Goal: Task Accomplishment & Management: Complete application form

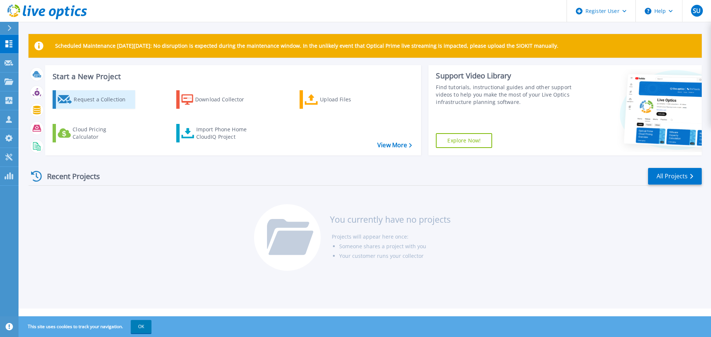
click at [102, 100] on div "Request a Collection" at bounding box center [103, 99] width 59 height 15
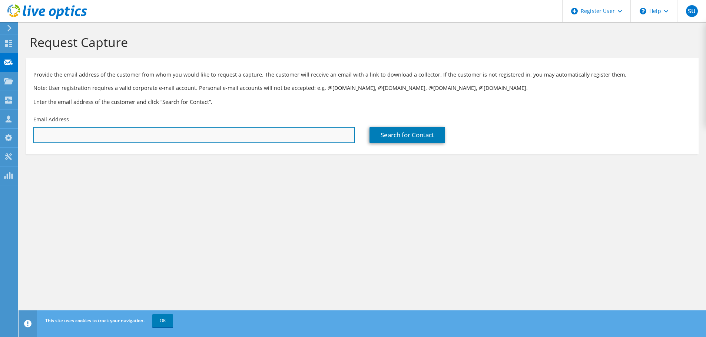
click at [277, 138] on input "text" at bounding box center [193, 135] width 321 height 16
paste input "Shailesh Mistry <sal@deaneroofing.com>"
drag, startPoint x: 80, startPoint y: 137, endPoint x: -1, endPoint y: 124, distance: 81.7
click at [0, 124] on html "SU Dell User Supriya Utla Supriya.Utla@dell.com Dell My Profile Log Out \n Help…" at bounding box center [353, 168] width 706 height 337
type input "sal@deaneroofing.com"
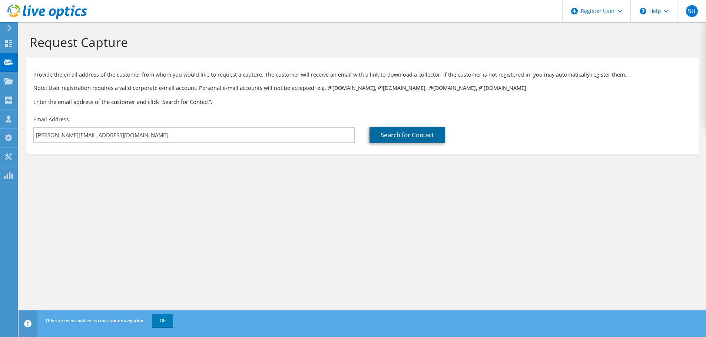
click at [383, 139] on link "Search for Contact" at bounding box center [407, 135] width 76 height 16
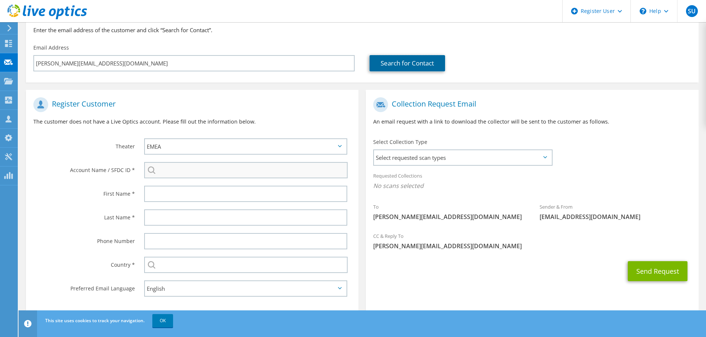
scroll to position [74, 0]
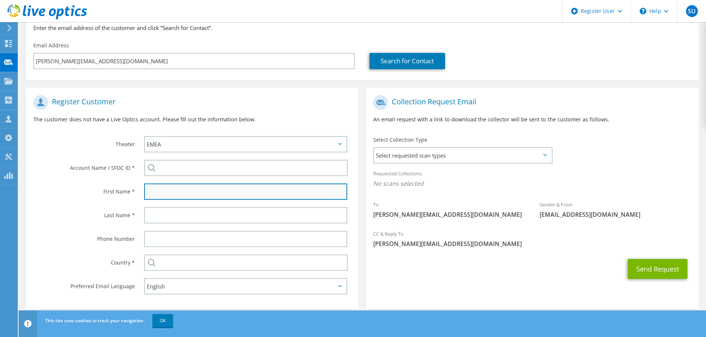
click at [163, 191] on input "text" at bounding box center [245, 192] width 203 height 16
paste input "Shailesh Mistry <sal@deaneroofing.com>"
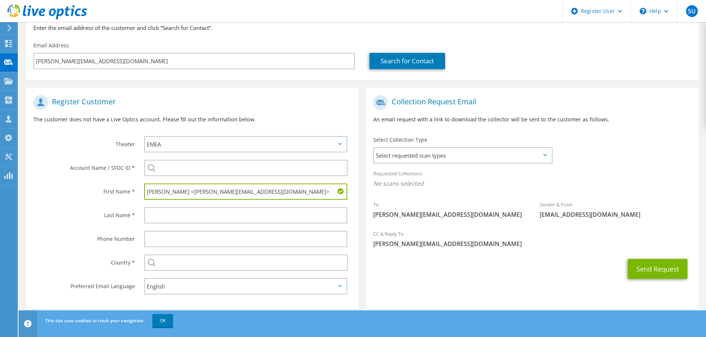
drag, startPoint x: 186, startPoint y: 193, endPoint x: 319, endPoint y: 205, distance: 133.1
click at [319, 205] on section "Register Customer The customer does not have a Live Optics account. Please fill…" at bounding box center [192, 199] width 332 height 222
click at [180, 196] on input "Shailesh Mistry" at bounding box center [245, 192] width 203 height 16
type input "Shailesh"
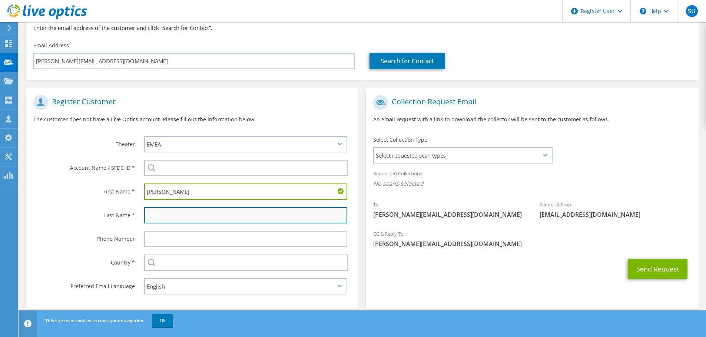
click at [153, 212] on input "text" at bounding box center [245, 215] width 203 height 16
paste input "Mistry"
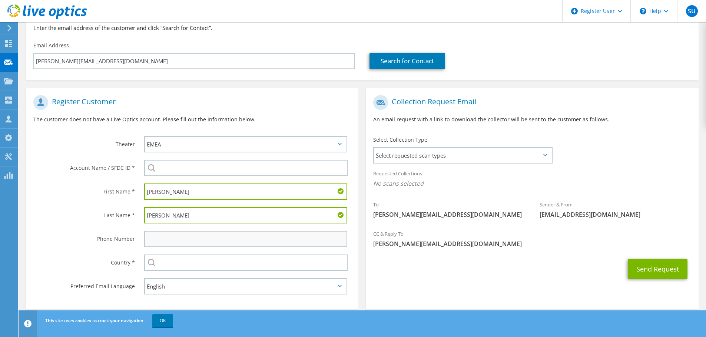
type input "Mistry"
click at [149, 240] on input "text" at bounding box center [245, 239] width 203 height 16
click at [166, 246] on input "text" at bounding box center [245, 239] width 203 height 16
paste input "7949 699 559"
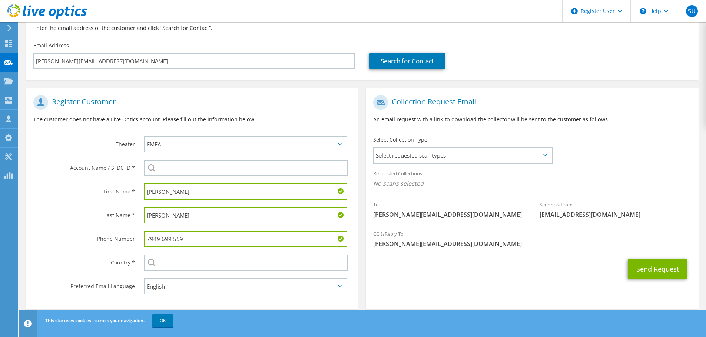
type input "7949 699 559"
click at [107, 247] on div "Phone Number" at bounding box center [81, 238] width 111 height 23
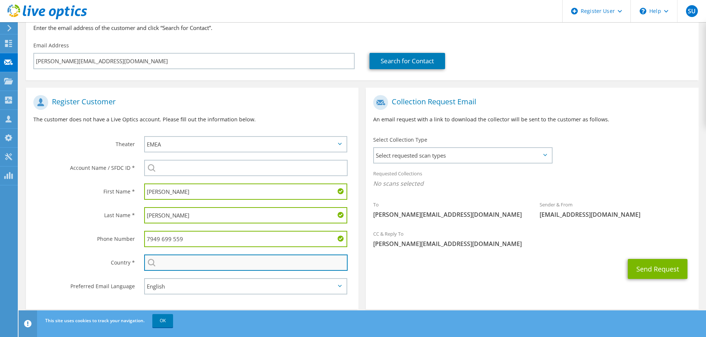
click at [178, 268] on input "text" at bounding box center [245, 263] width 203 height 16
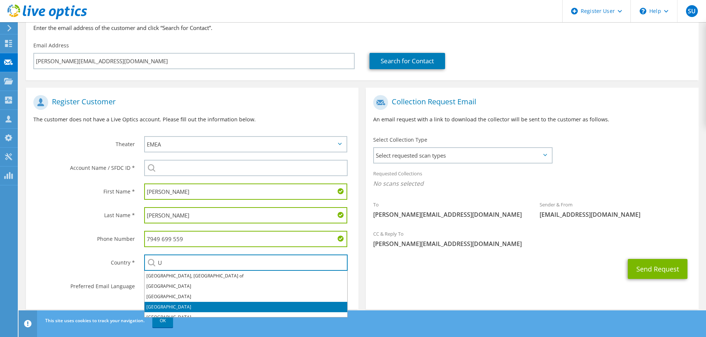
scroll to position [6, 0]
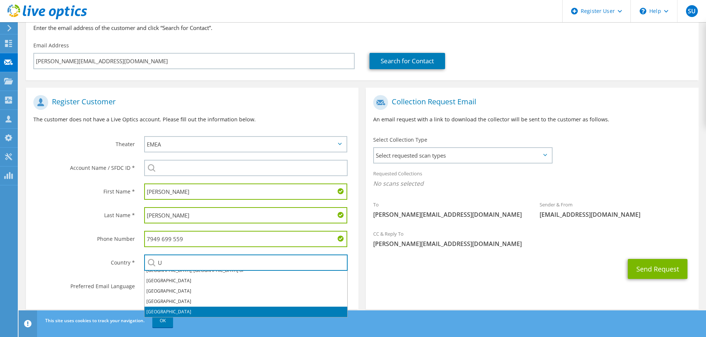
click at [161, 314] on li "[GEOGRAPHIC_DATA]" at bounding box center [245, 312] width 203 height 10
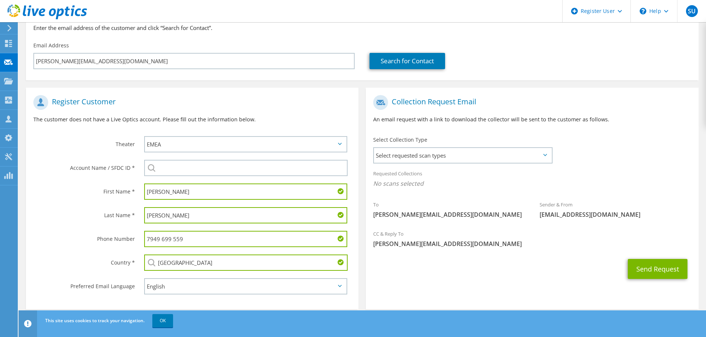
type input "[GEOGRAPHIC_DATA]"
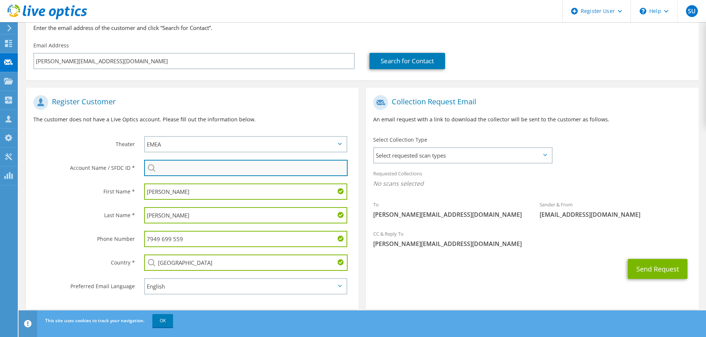
click at [157, 170] on input "search" at bounding box center [245, 168] width 203 height 16
paste input "DEANE ROOFING AND CLADDING LTD"
type input "DEANE ROOFING AND CLADDING LTD"
click at [73, 190] on label "First Name *" at bounding box center [83, 190] width 101 height 12
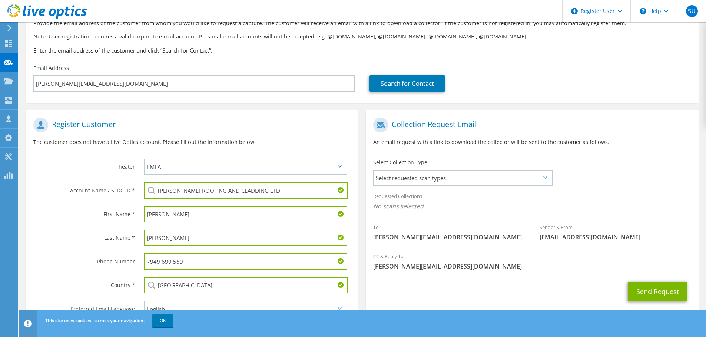
scroll to position [83, 0]
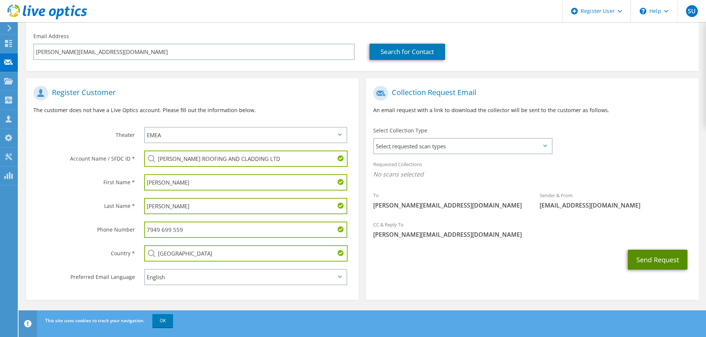
click at [651, 256] on button "Send Request" at bounding box center [657, 260] width 60 height 20
